Goal: Information Seeking & Learning: Learn about a topic

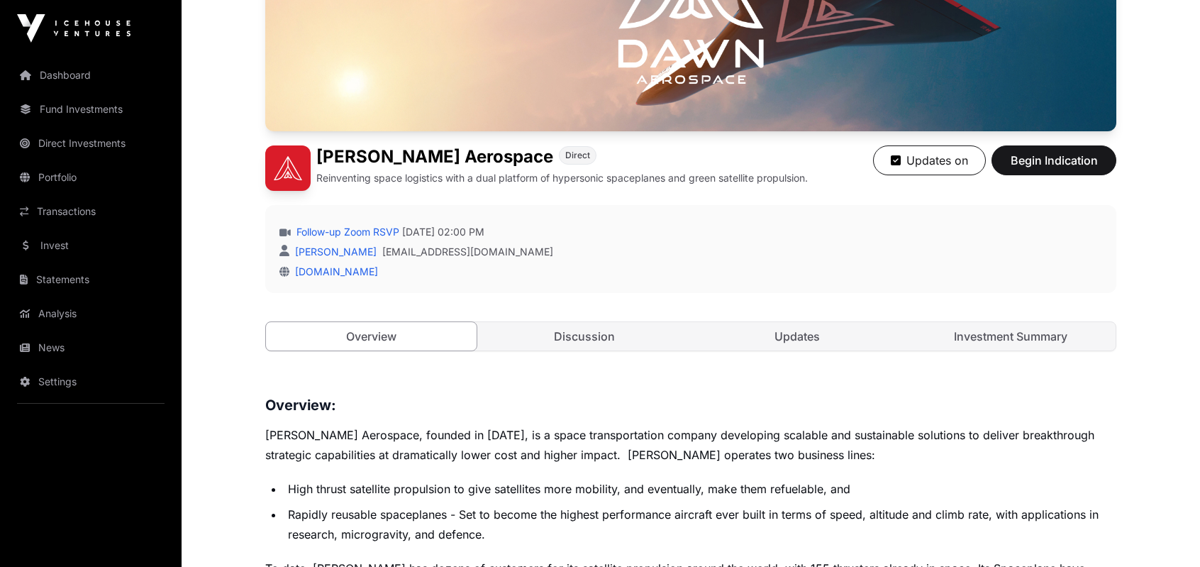
scroll to position [87, 0]
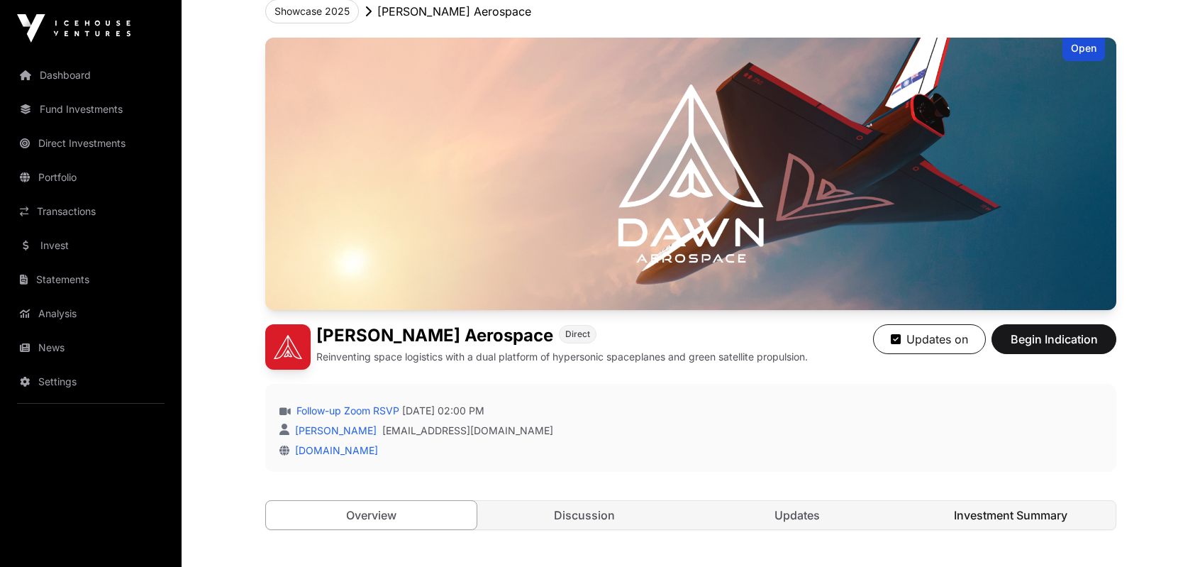
click at [1025, 524] on link "Investment Summary" at bounding box center [1011, 515] width 211 height 28
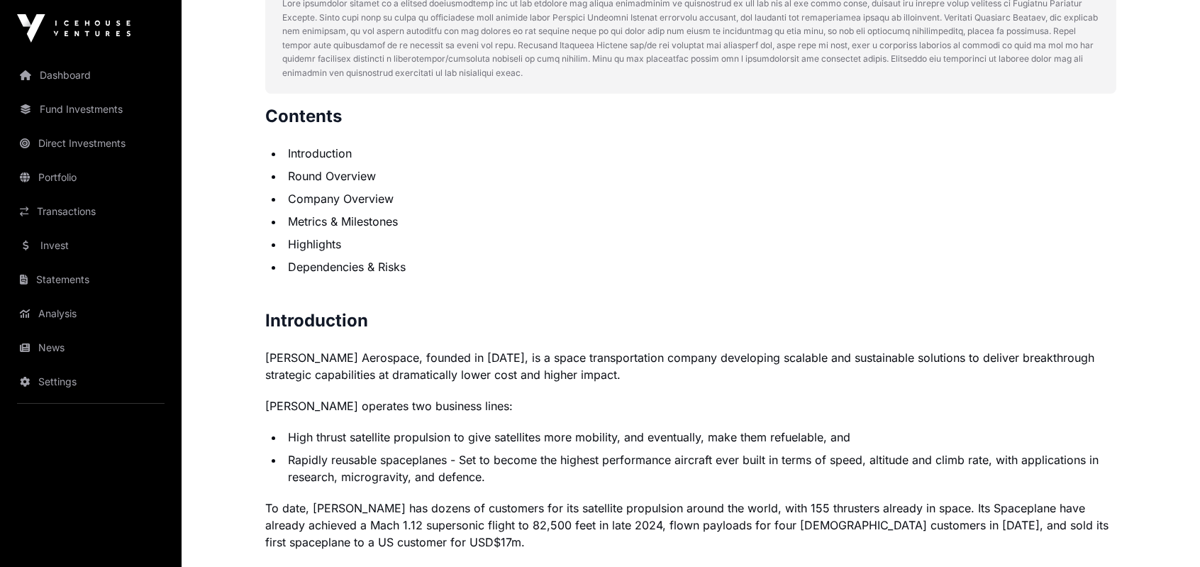
scroll to position [796, 0]
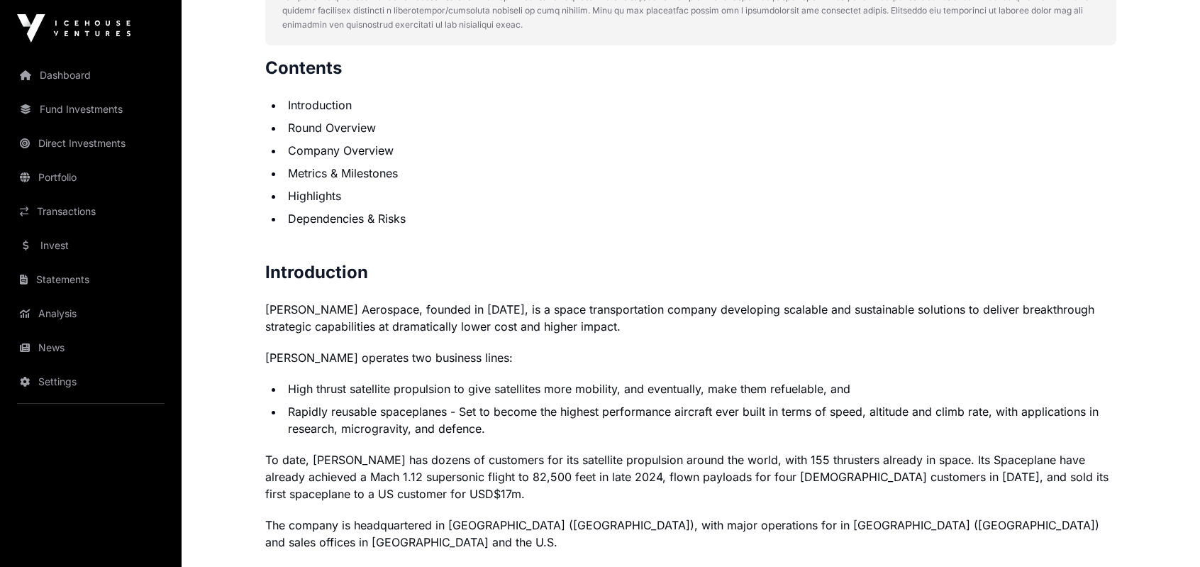
drag, startPoint x: 205, startPoint y: 335, endPoint x: 204, endPoint y: 347, distance: 12.1
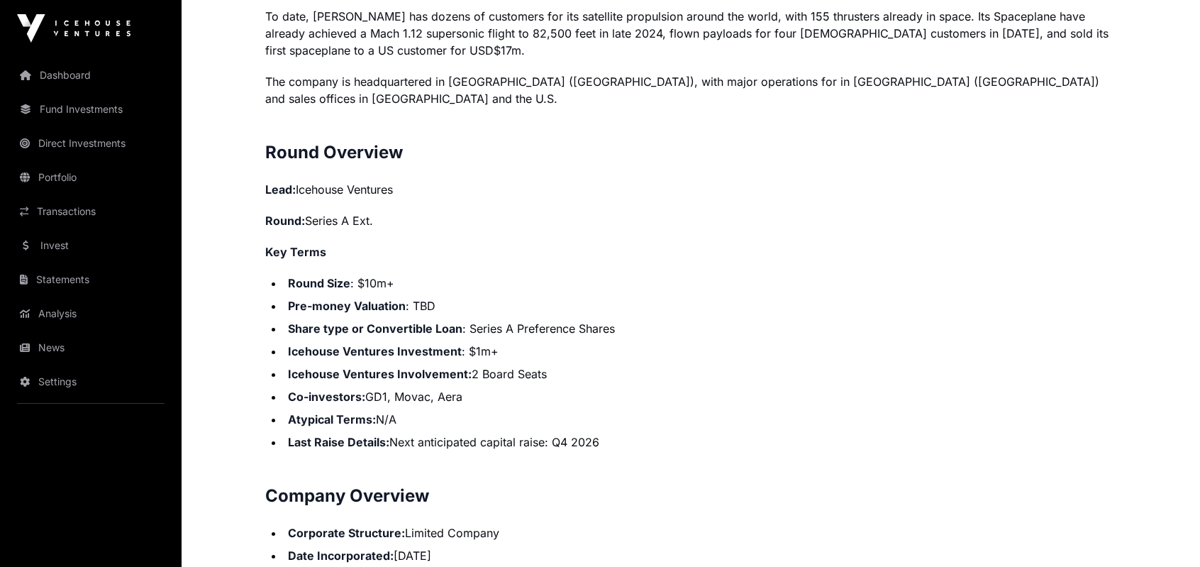
scroll to position [1169, 0]
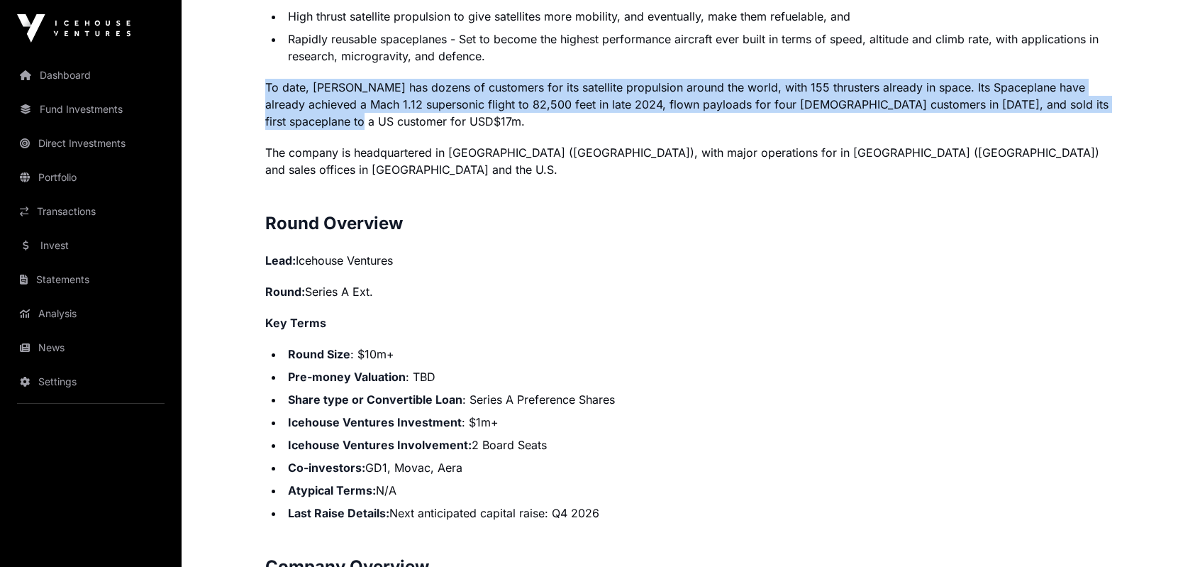
drag, startPoint x: 266, startPoint y: 83, endPoint x: 335, endPoint y: 119, distance: 77.8
click at [335, 119] on p "To date, [PERSON_NAME] has dozens of customers for its satellite propulsion aro…" at bounding box center [690, 104] width 851 height 51
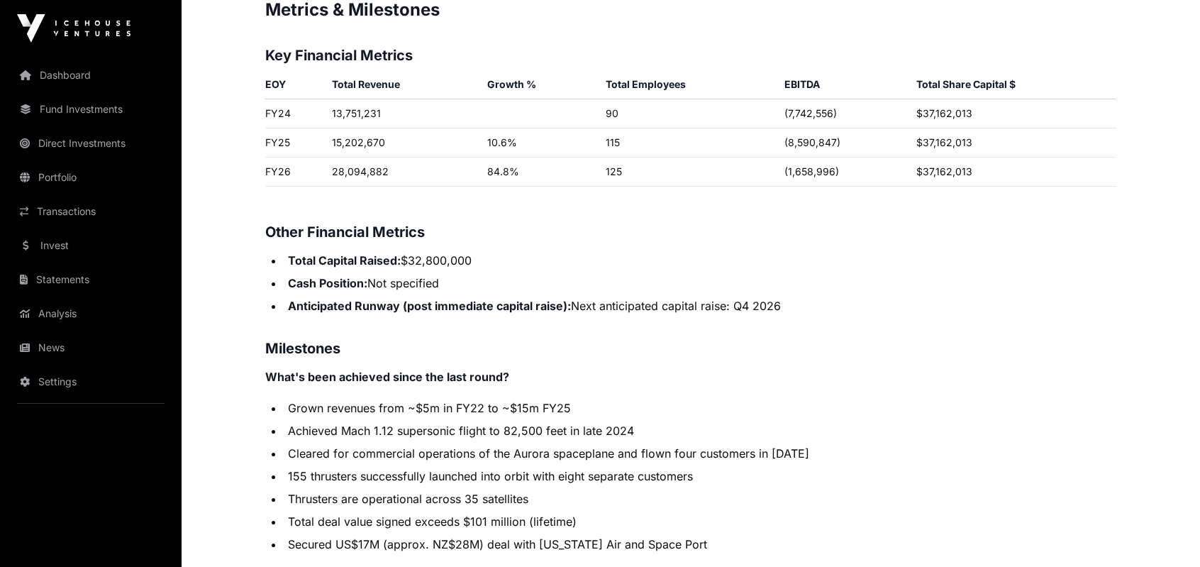
scroll to position [2316, 0]
drag, startPoint x: 210, startPoint y: 318, endPoint x: 209, endPoint y: 326, distance: 7.9
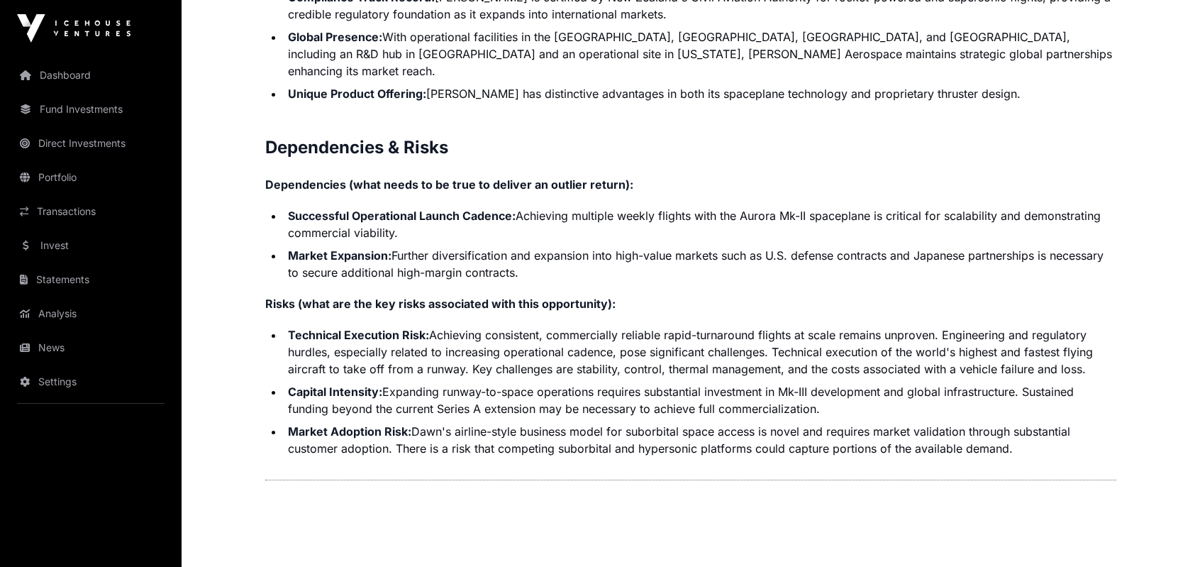
scroll to position [3182, 0]
drag, startPoint x: 265, startPoint y: 105, endPoint x: 468, endPoint y: 189, distance: 220.4
click at [468, 206] on li "Successful Operational Launch Cadence: Achieving multiple weekly flights with t…" at bounding box center [700, 223] width 833 height 34
drag, startPoint x: 461, startPoint y: 192, endPoint x: 240, endPoint y: 97, distance: 240.9
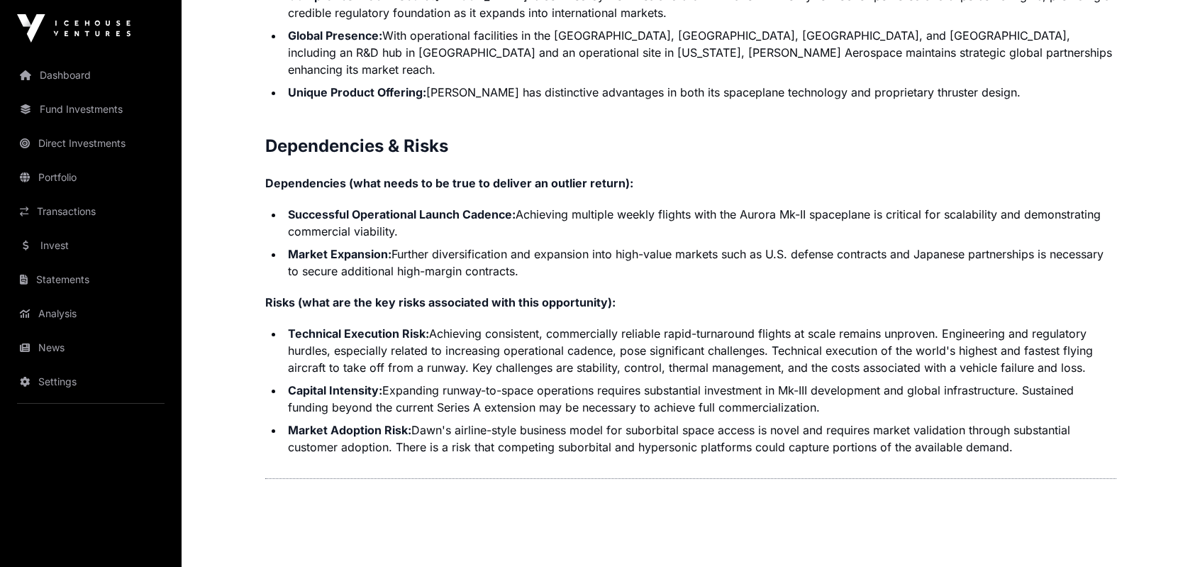
drag, startPoint x: 248, startPoint y: 96, endPoint x: 463, endPoint y: 187, distance: 233.0
click at [451, 206] on li "Successful Operational Launch Cadence: Achieving multiple weekly flights with t…" at bounding box center [700, 223] width 833 height 34
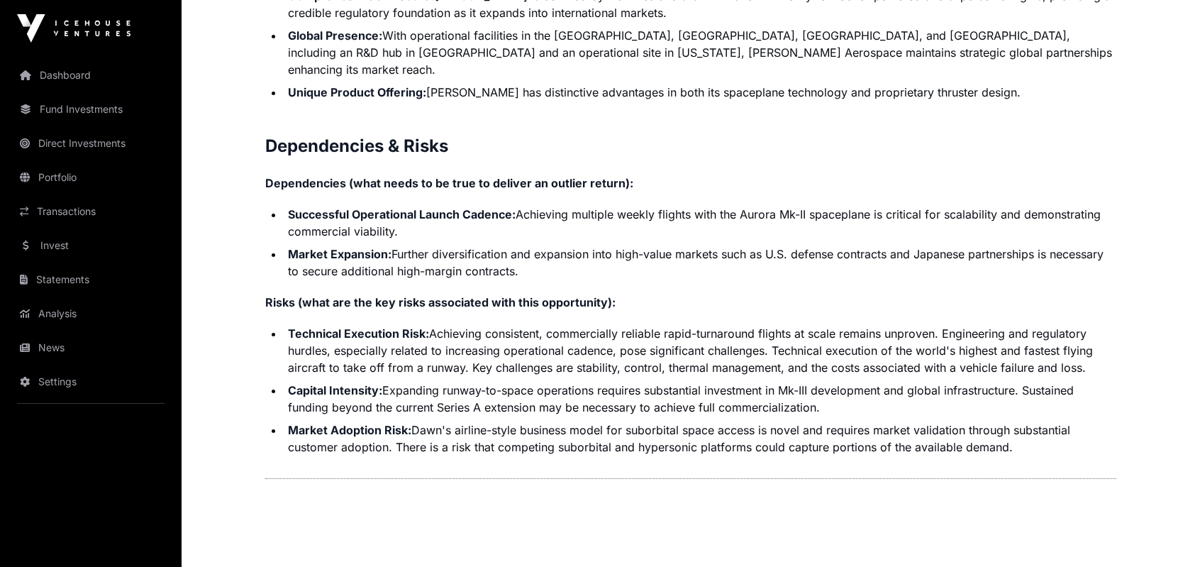
drag, startPoint x: 257, startPoint y: 198, endPoint x: 258, endPoint y: 218, distance: 19.9
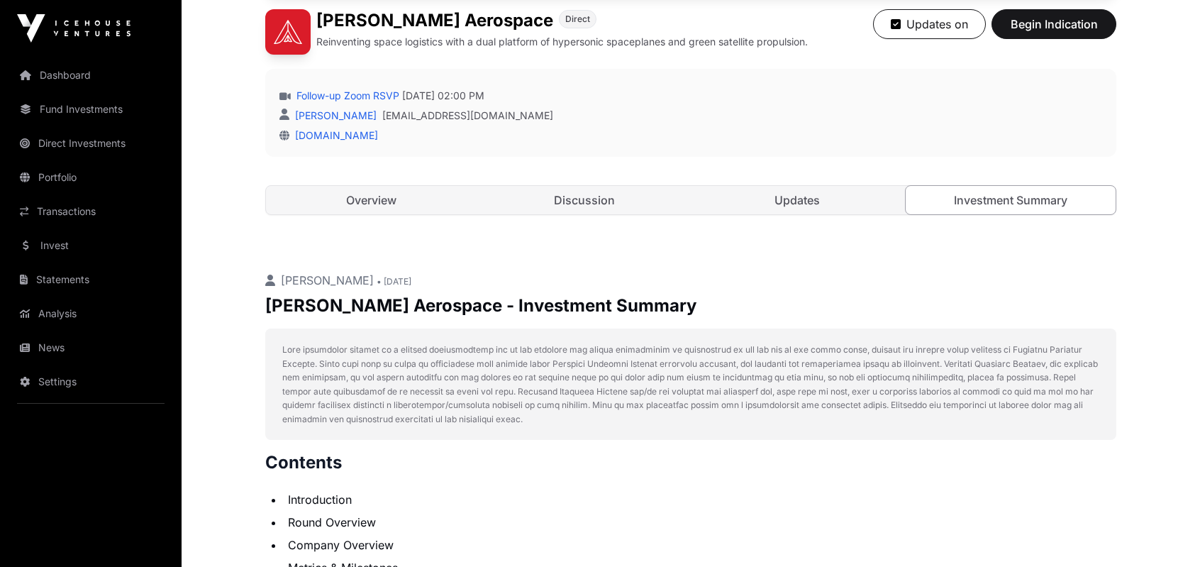
scroll to position [219, 0]
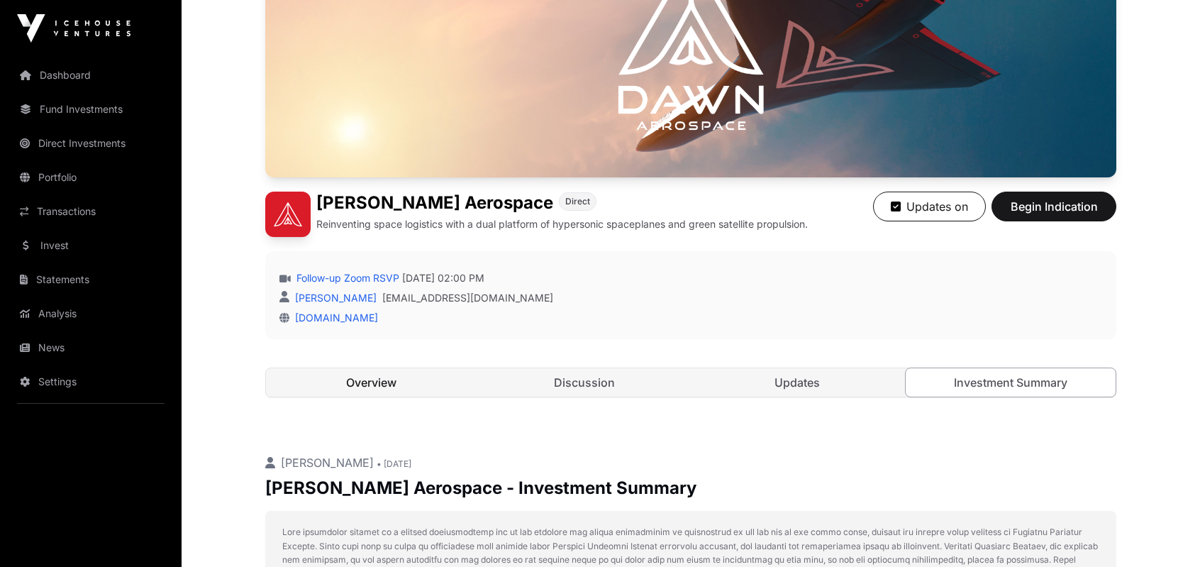
click at [389, 385] on link "Overview" at bounding box center [371, 382] width 211 height 28
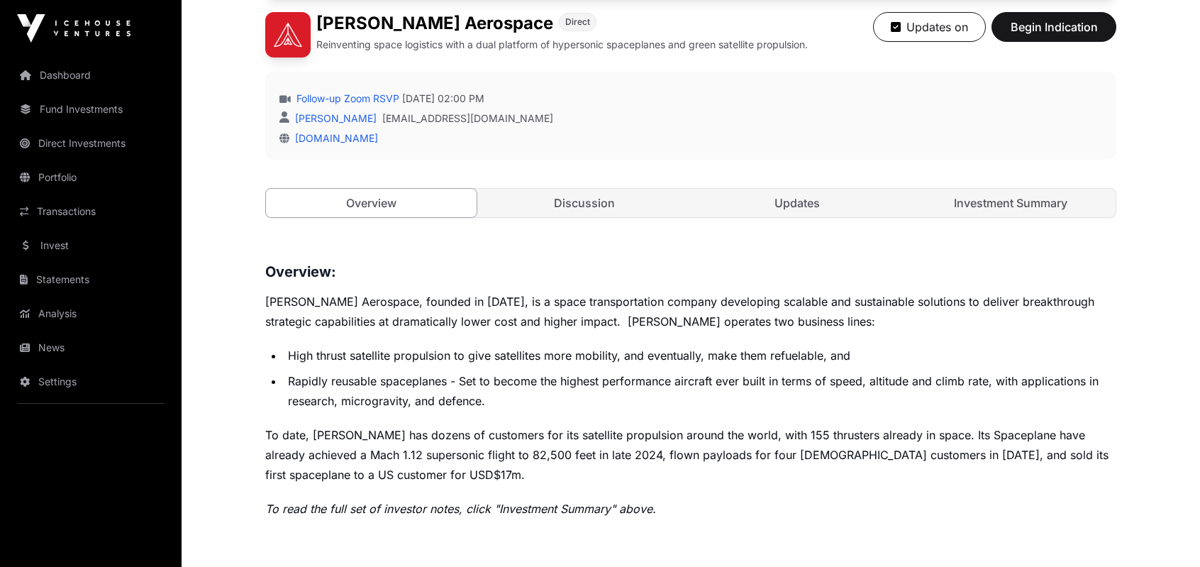
scroll to position [645, 0]
